Goal: Find specific page/section: Find specific page/section

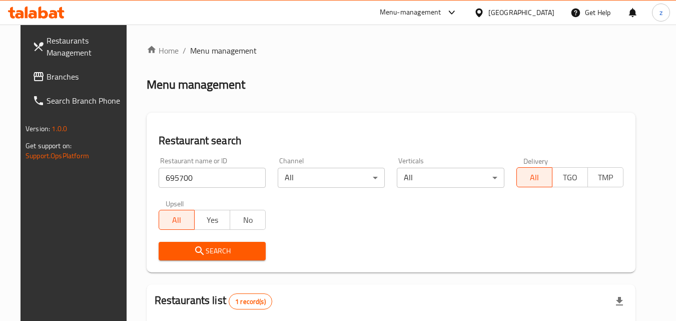
click at [541, 14] on div "Bahrain" at bounding box center [521, 12] width 66 height 11
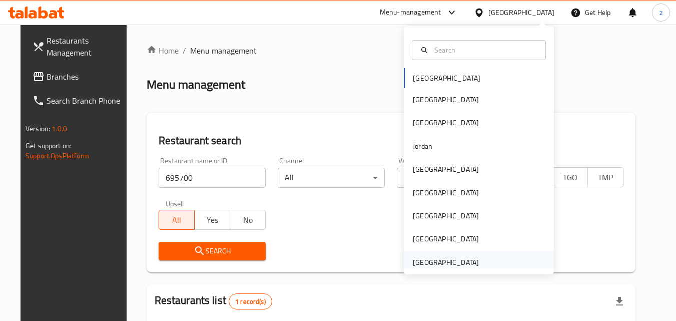
click at [457, 261] on div "[GEOGRAPHIC_DATA]" at bounding box center [446, 262] width 66 height 11
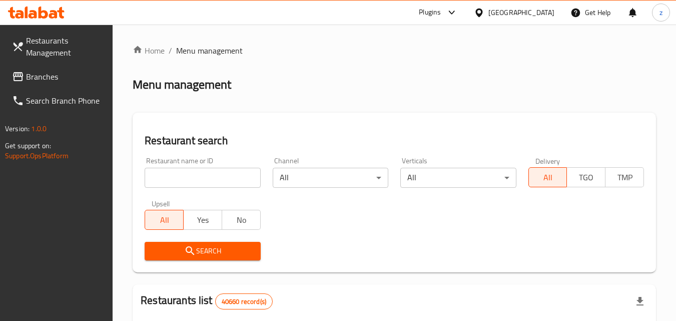
click at [60, 85] on link "Branches" at bounding box center [58, 77] width 109 height 24
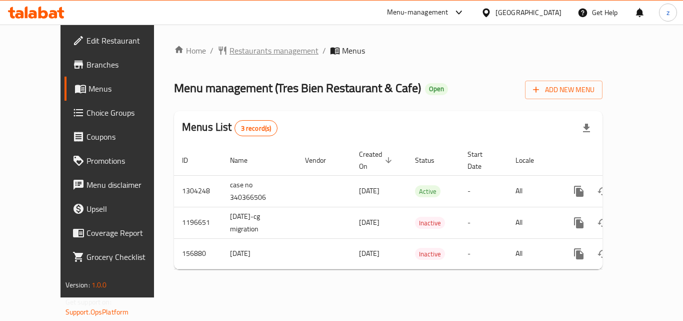
click at [230, 52] on span "Restaurants management" at bounding box center [274, 51] width 89 height 12
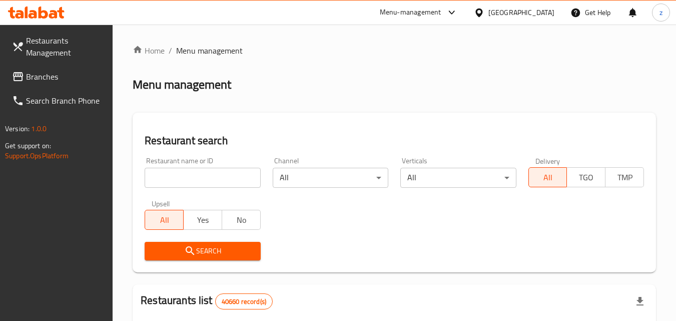
click at [195, 179] on input "search" at bounding box center [203, 178] width 116 height 20
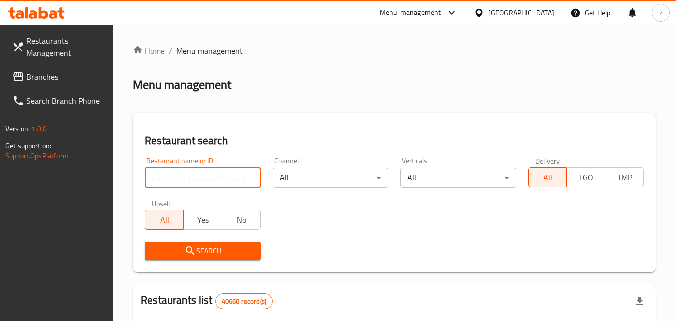
paste input "615016"
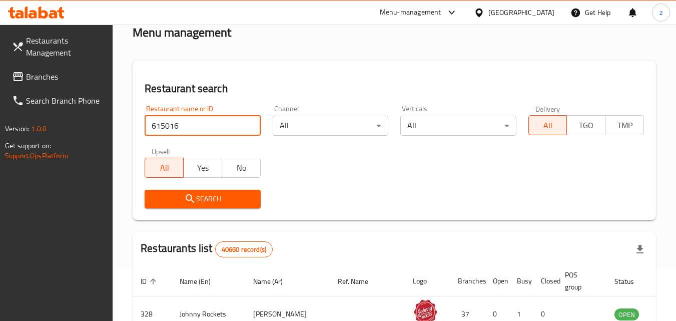
scroll to position [100, 0]
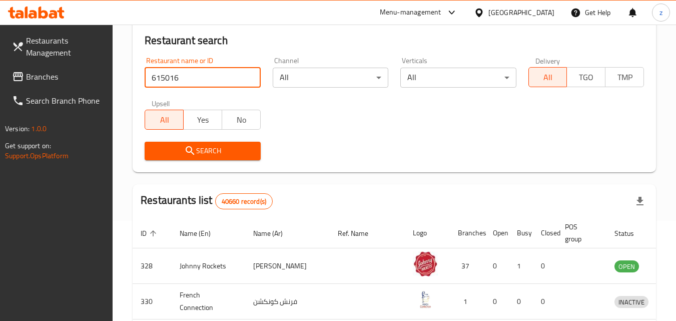
type input "615016"
click at [194, 152] on icon "submit" at bounding box center [190, 151] width 12 height 12
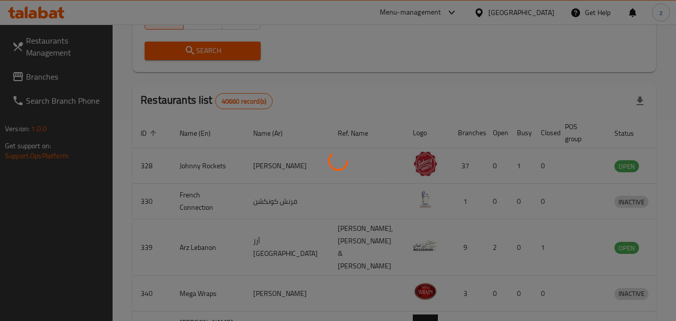
scroll to position [126, 0]
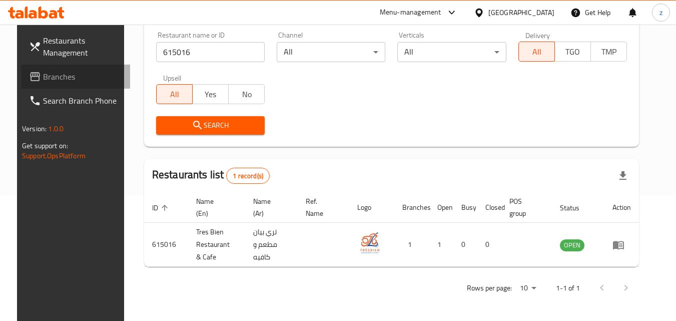
click at [53, 77] on span "Branches" at bounding box center [82, 77] width 79 height 12
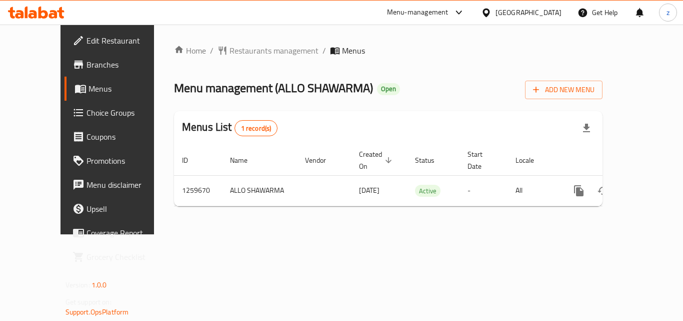
click at [242, 54] on span "Restaurants management" at bounding box center [274, 51] width 89 height 12
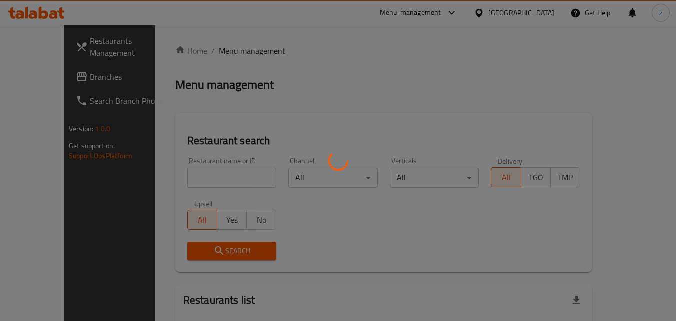
click at [193, 176] on div at bounding box center [338, 160] width 676 height 321
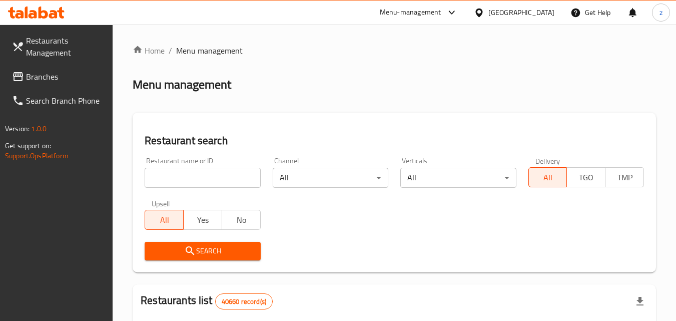
click at [193, 176] on input "search" at bounding box center [203, 178] width 116 height 20
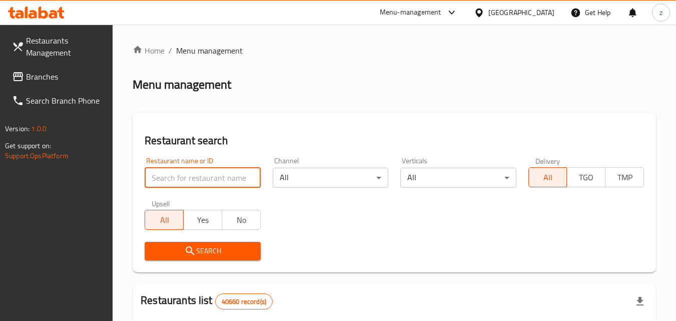
paste input "684653"
type input "684653"
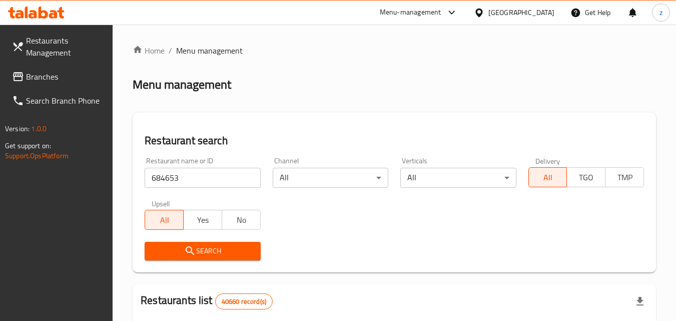
click at [207, 253] on span "Search" at bounding box center [203, 251] width 100 height 13
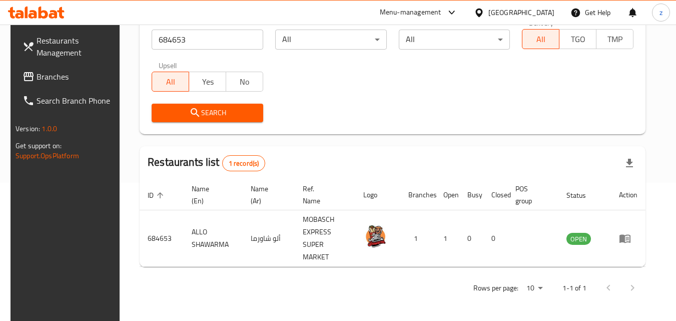
scroll to position [126, 0]
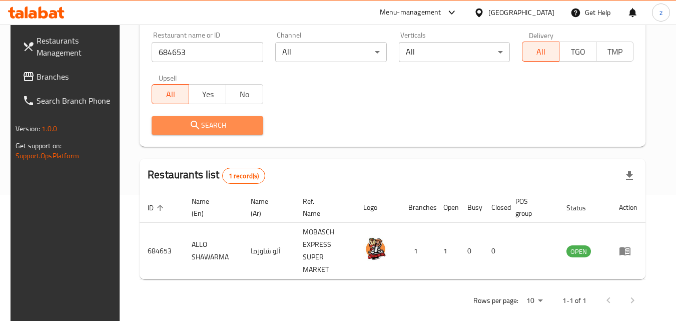
click at [209, 122] on span "Search" at bounding box center [208, 125] width 96 height 13
